Goal: Task Accomplishment & Management: Use online tool/utility

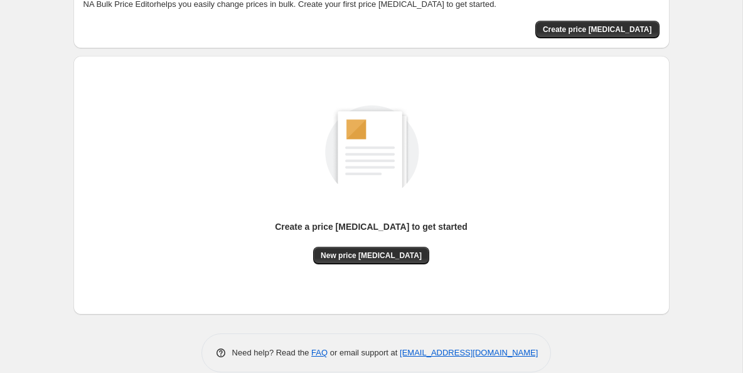
scroll to position [98, 0]
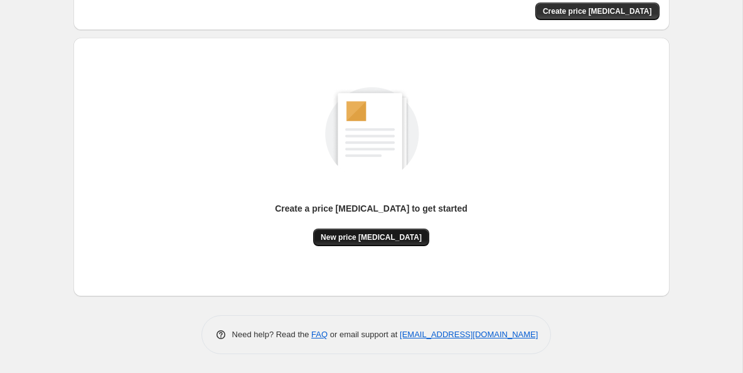
click at [367, 235] on span "New price [MEDICAL_DATA]" at bounding box center [371, 237] width 101 height 10
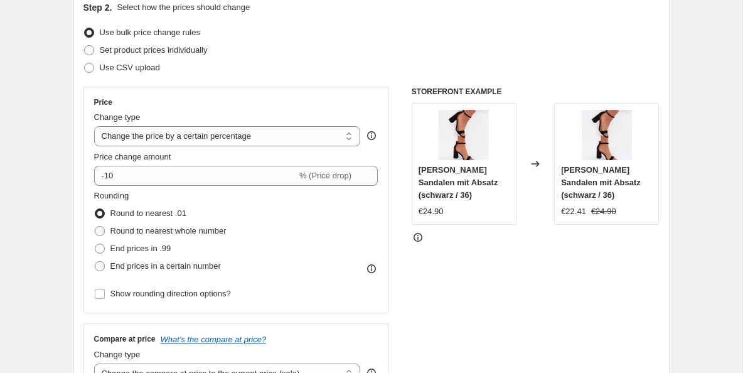
scroll to position [146, 0]
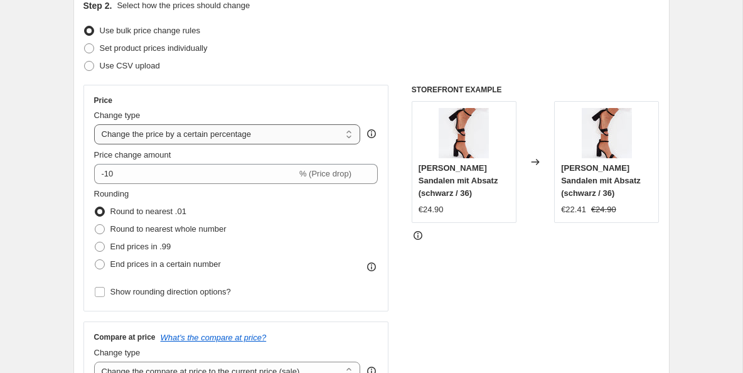
select select "by"
click option "Change the price by a certain amount" at bounding box center [0, 0] width 0 height 0
type input "-10.00"
select select "percentage"
click option "Change the price by a certain percentage" at bounding box center [0, 0] width 0 height 0
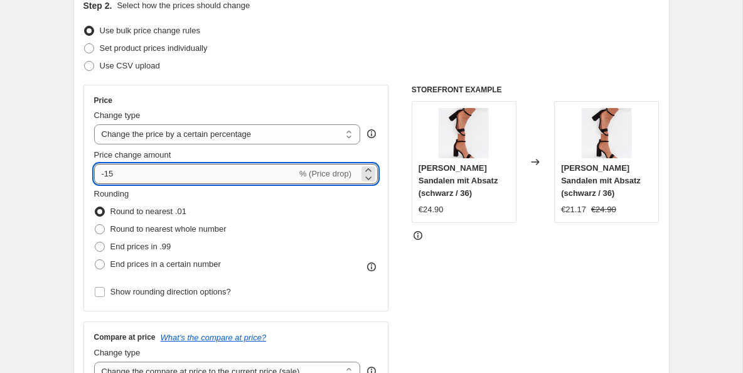
click at [255, 177] on input "-15" at bounding box center [195, 174] width 203 height 20
click at [372, 169] on icon at bounding box center [368, 170] width 13 height 13
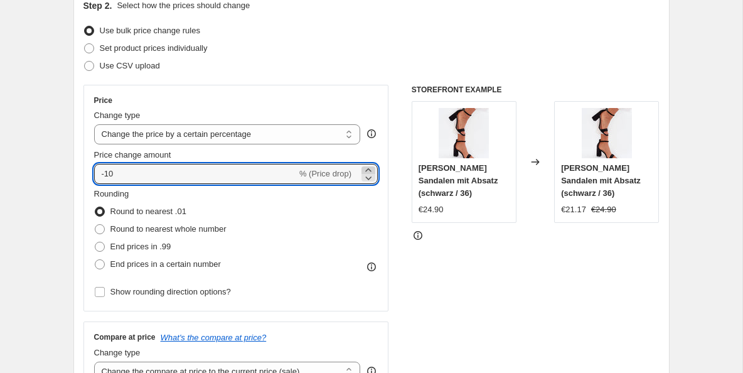
click at [372, 169] on icon at bounding box center [368, 170] width 13 height 13
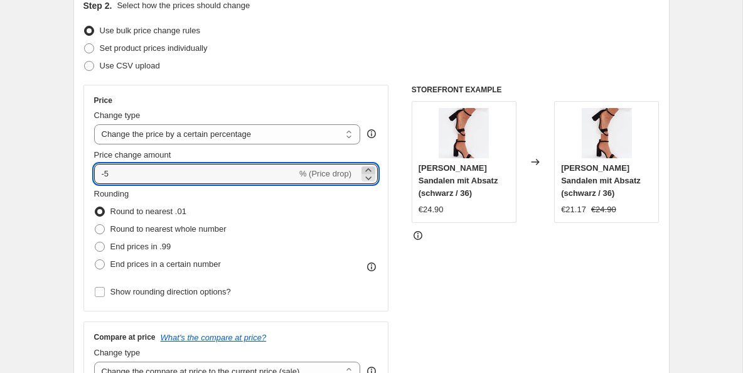
click at [372, 169] on icon at bounding box center [368, 170] width 13 height 13
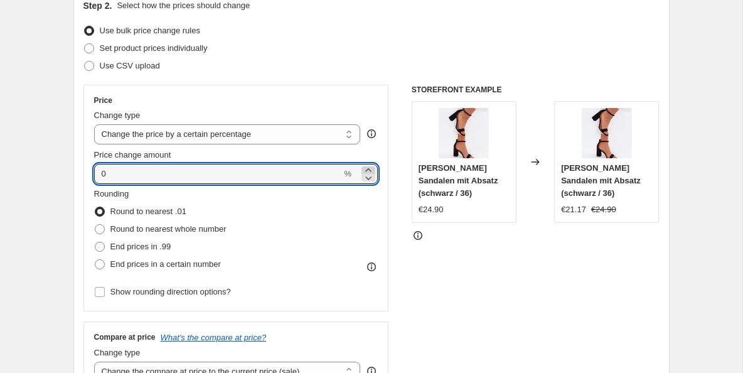
click at [372, 169] on icon at bounding box center [368, 170] width 13 height 13
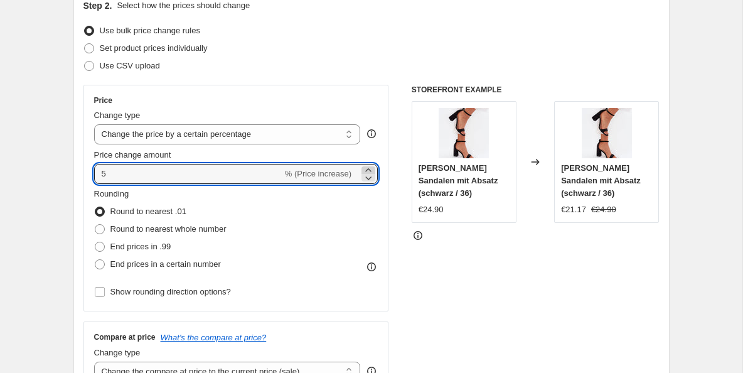
click at [372, 169] on icon at bounding box center [368, 170] width 13 height 13
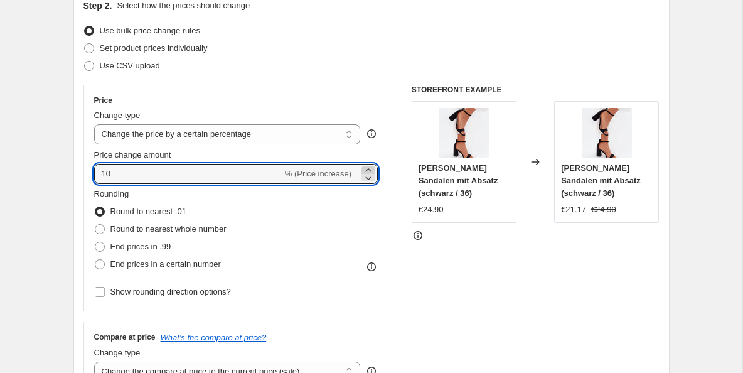
click at [372, 169] on icon at bounding box center [368, 170] width 13 height 13
click at [371, 177] on icon at bounding box center [369, 178] width 6 height 4
type input "10"
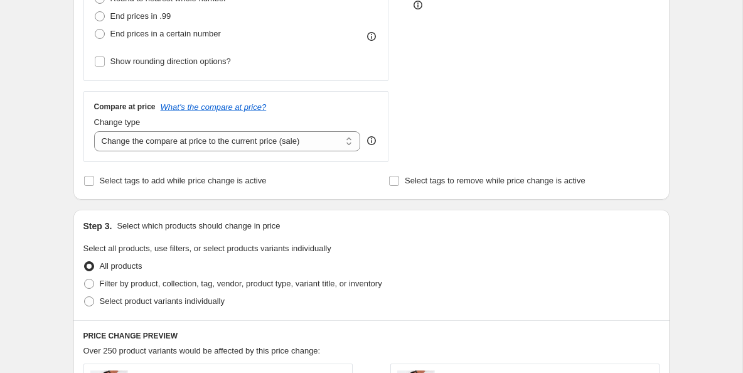
scroll to position [377, 0]
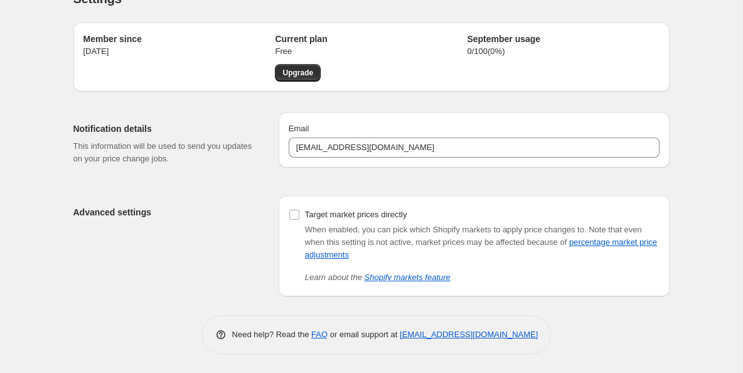
scroll to position [25, 0]
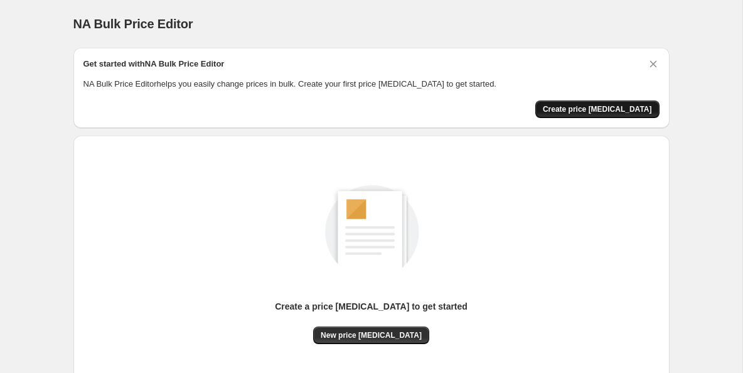
click at [599, 110] on span "Create price [MEDICAL_DATA]" at bounding box center [597, 109] width 109 height 10
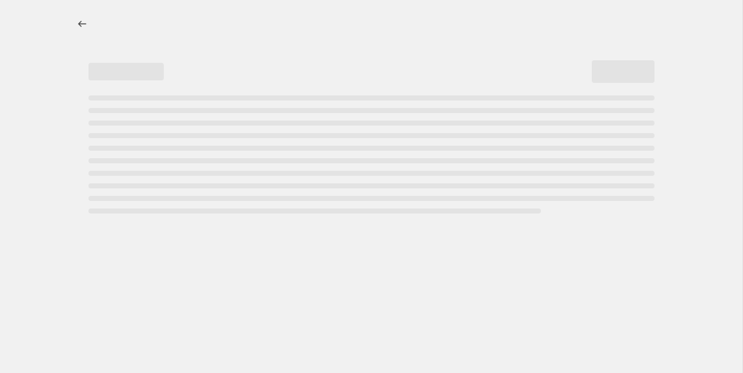
select select "percentage"
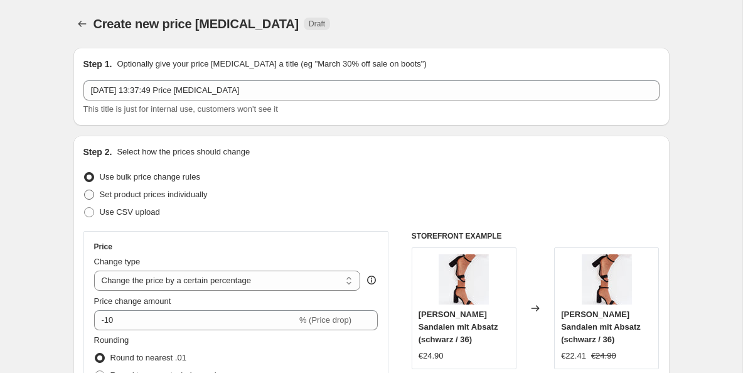
click at [196, 198] on span "Set product prices individually" at bounding box center [154, 194] width 108 height 9
click at [85, 190] on input "Set product prices individually" at bounding box center [84, 190] width 1 height 1
radio input "true"
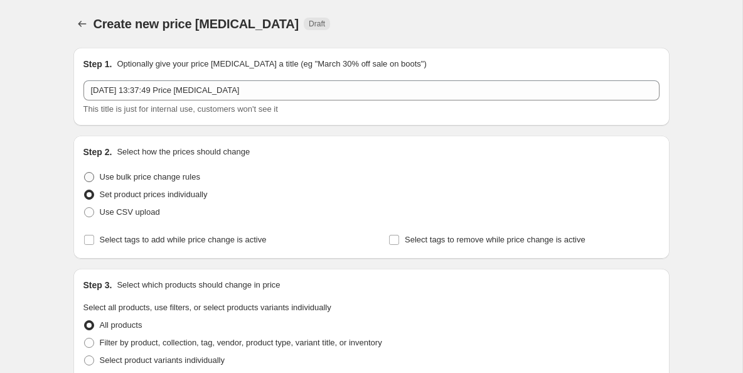
click at [163, 178] on span "Use bulk price change rules" at bounding box center [150, 176] width 100 height 9
click at [85, 173] on input "Use bulk price change rules" at bounding box center [84, 172] width 1 height 1
radio input "true"
select select "percentage"
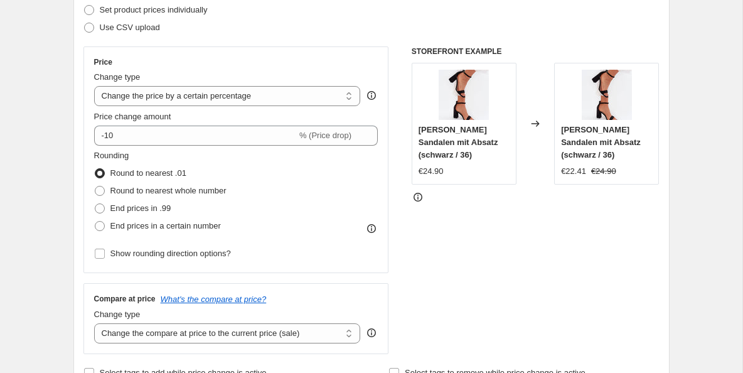
scroll to position [185, 0]
click at [102, 253] on input "Show rounding direction options?" at bounding box center [100, 253] width 10 height 10
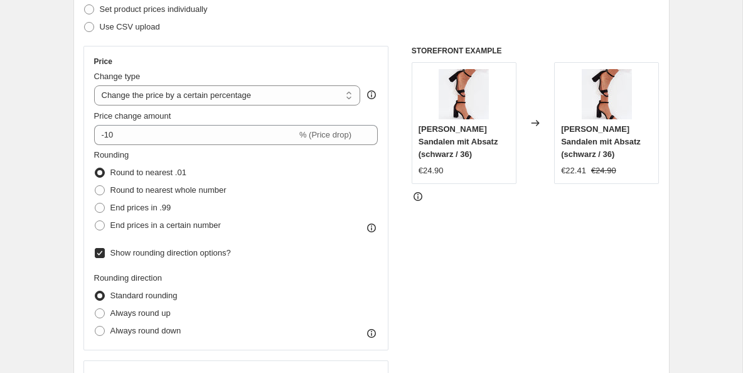
click at [102, 253] on input "Show rounding direction options?" at bounding box center [100, 253] width 10 height 10
checkbox input "false"
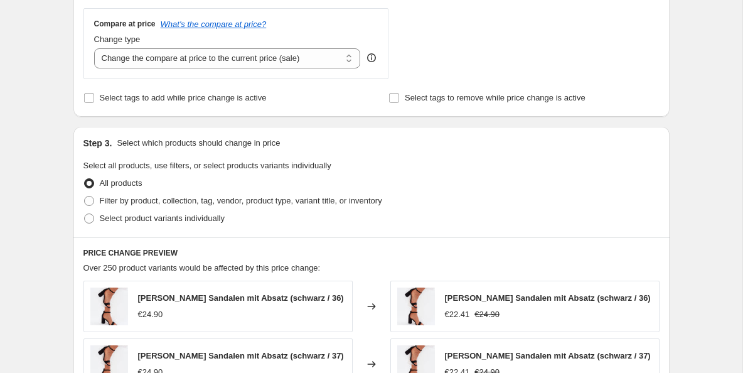
scroll to position [499, 0]
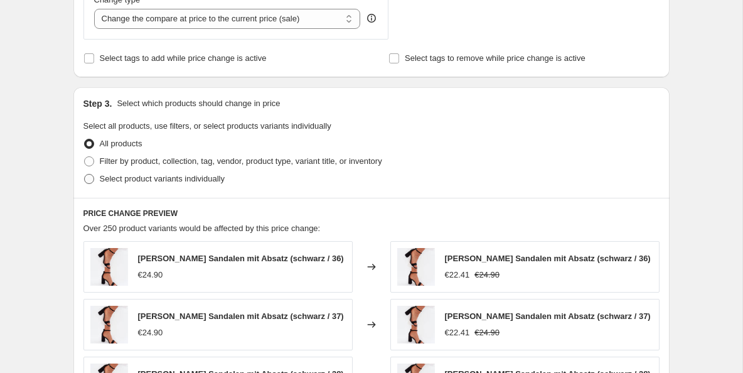
click at [95, 178] on label "Select product variants individually" at bounding box center [153, 179] width 141 height 18
click at [85, 174] on input "Select product variants individually" at bounding box center [84, 174] width 1 height 1
radio input "true"
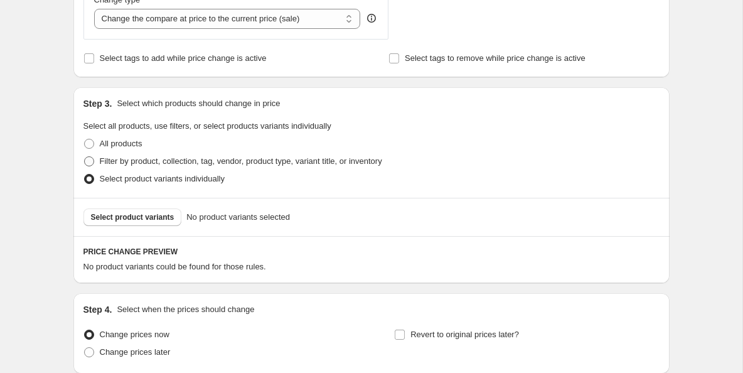
click at [94, 161] on span at bounding box center [89, 161] width 10 height 10
click at [85, 157] on input "Filter by product, collection, tag, vendor, product type, variant title, or inv…" at bounding box center [84, 156] width 1 height 1
radio input "true"
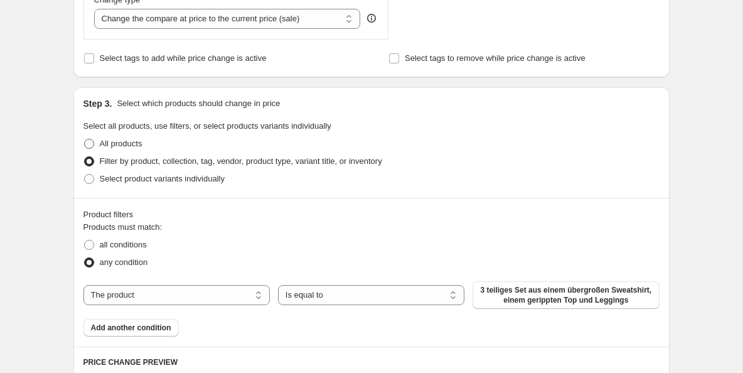
click at [90, 142] on span at bounding box center [89, 144] width 10 height 10
click at [85, 139] on input "All products" at bounding box center [84, 139] width 1 height 1
radio input "true"
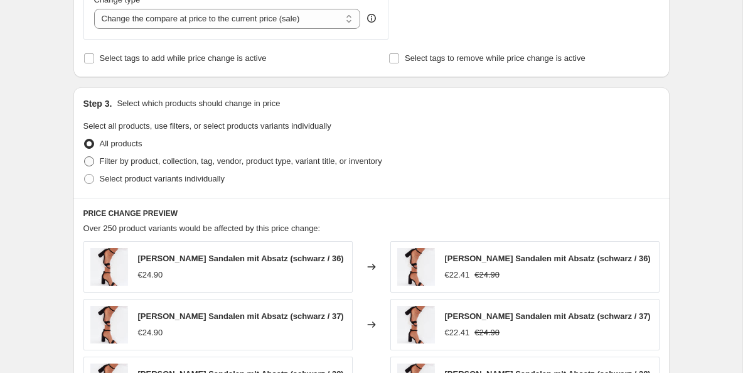
click at [91, 160] on span at bounding box center [89, 161] width 10 height 10
click at [85, 157] on input "Filter by product, collection, tag, vendor, product type, variant title, or inv…" at bounding box center [84, 156] width 1 height 1
radio input "true"
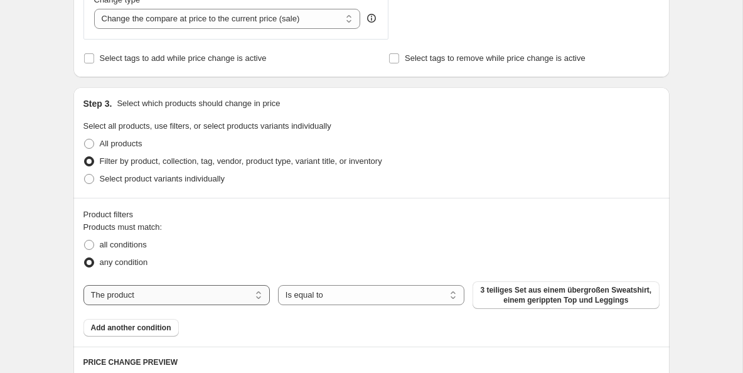
click at [83, 285] on select "The product The product's collection The product's tag The product's vendor The…" at bounding box center [176, 295] width 186 height 20
select select "collection"
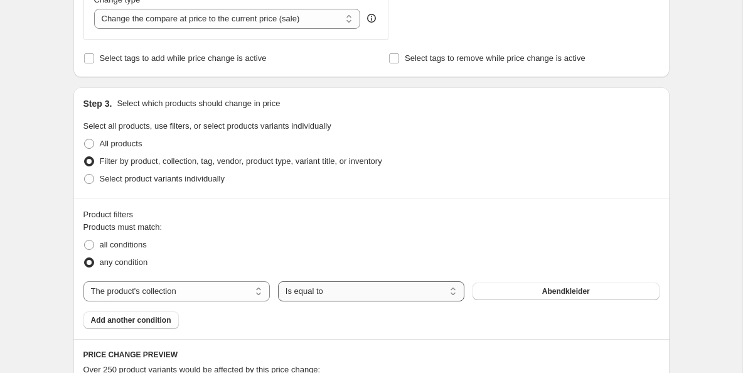
select select "not_equal"
click at [545, 292] on span "Abendkleider" at bounding box center [566, 291] width 48 height 10
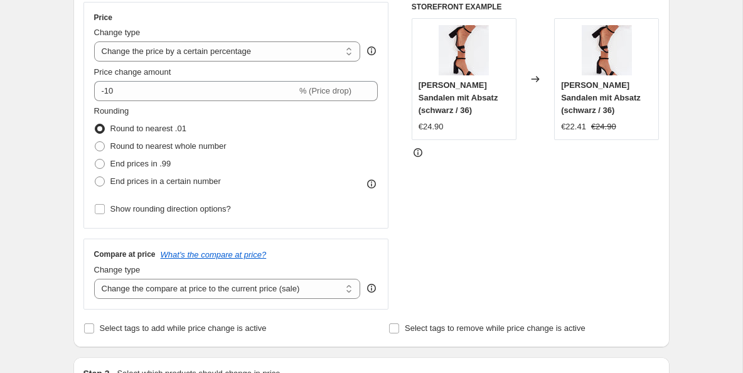
scroll to position [0, 0]
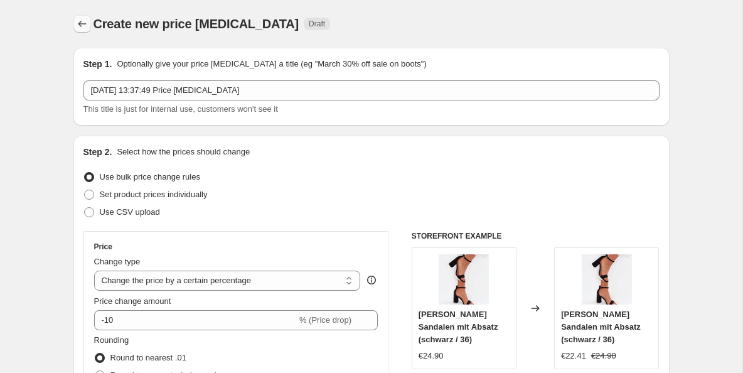
click at [84, 25] on icon "Price change jobs" at bounding box center [82, 24] width 13 height 13
